Goal: Information Seeking & Learning: Learn about a topic

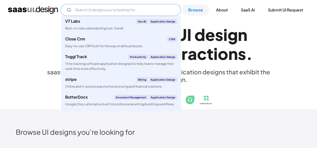
click at [161, 7] on input "Email Form" at bounding box center [121, 10] width 120 height 12
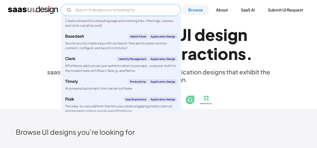
scroll to position [537, 0]
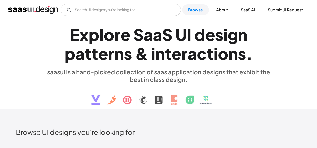
drag, startPoint x: 124, startPoint y: 55, endPoint x: 42, endPoint y: 43, distance: 83.0
click at [42, 43] on div "E x p l o r e S a a S U I d e s i g n p a t t e r n s & i n t e r a c t i o n s…" at bounding box center [158, 65] width 300 height 90
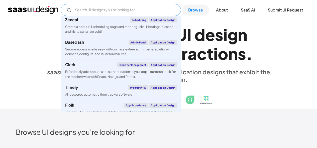
click at [95, 11] on input "Email Form" at bounding box center [121, 10] width 120 height 12
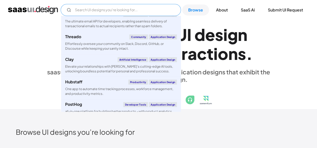
scroll to position [300, 0]
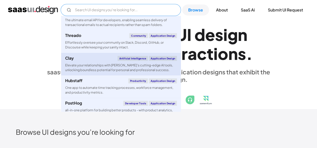
click at [100, 64] on div "Elevate your relationships with [PERSON_NAME]'s cutting-edge AI tools, unlockin…" at bounding box center [121, 68] width 112 height 10
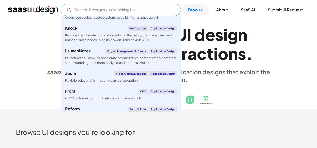
scroll to position [915, 0]
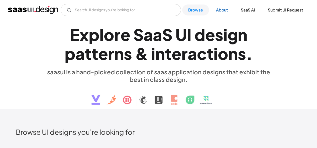
click at [218, 13] on link "About" at bounding box center [222, 10] width 24 height 11
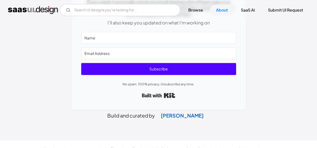
scroll to position [295, 0]
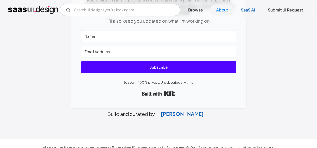
click at [244, 12] on link "SaaS Ai" at bounding box center [248, 10] width 26 height 11
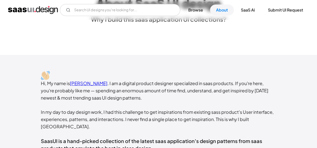
scroll to position [0, 0]
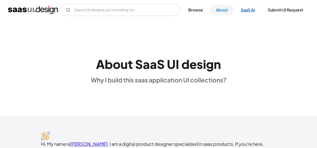
click at [245, 9] on link "SaaS Ai" at bounding box center [248, 10] width 26 height 11
